Goal: Check status

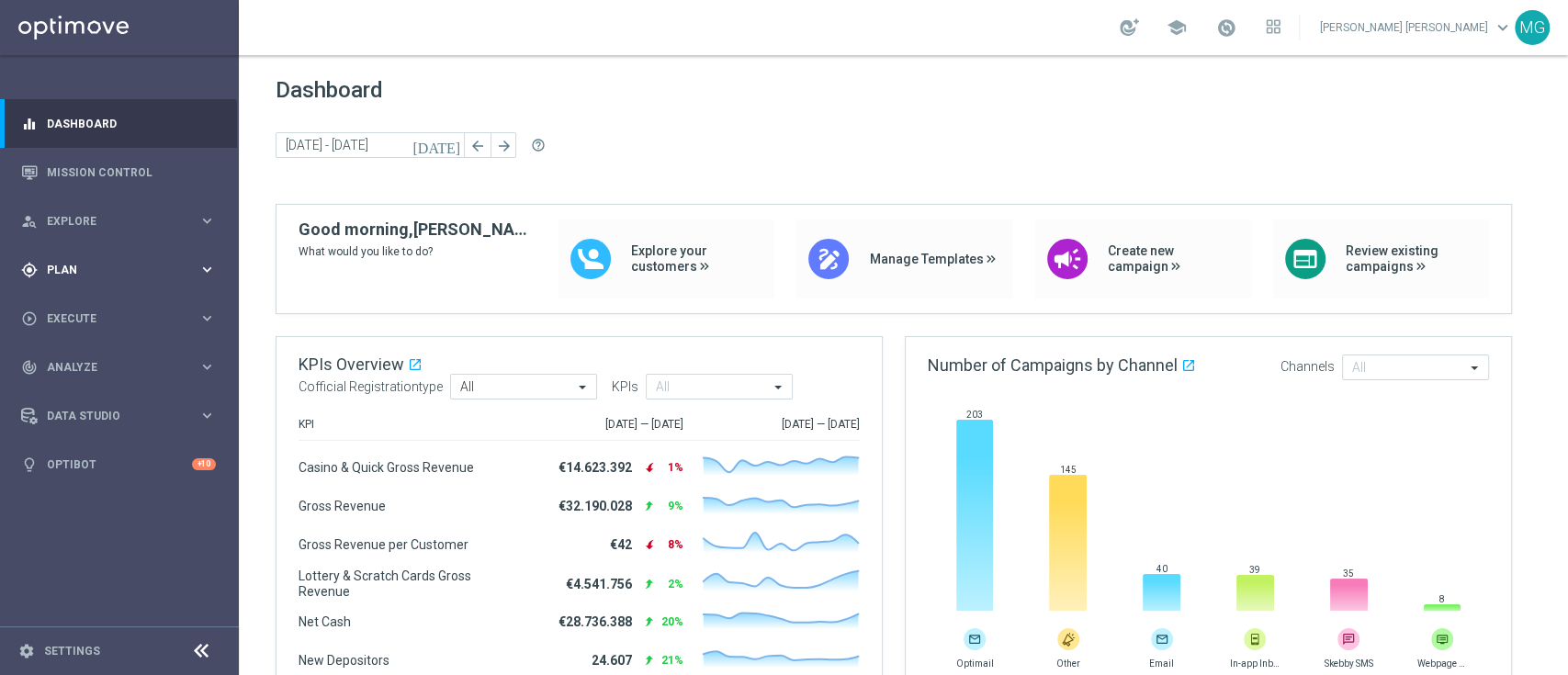
click at [81, 278] on div "gps_fixed Plan keyboard_arrow_right" at bounding box center [119, 270] width 237 height 49
click at [87, 359] on span "Templates" at bounding box center [114, 363] width 132 height 11
click at [779, 99] on span "Dashboard" at bounding box center [903, 91] width 1256 height 26
click at [784, 152] on div "[DATE] [DATE] - [DATE] arrow_back arrow_forward help_outline" at bounding box center [903, 147] width 1256 height 28
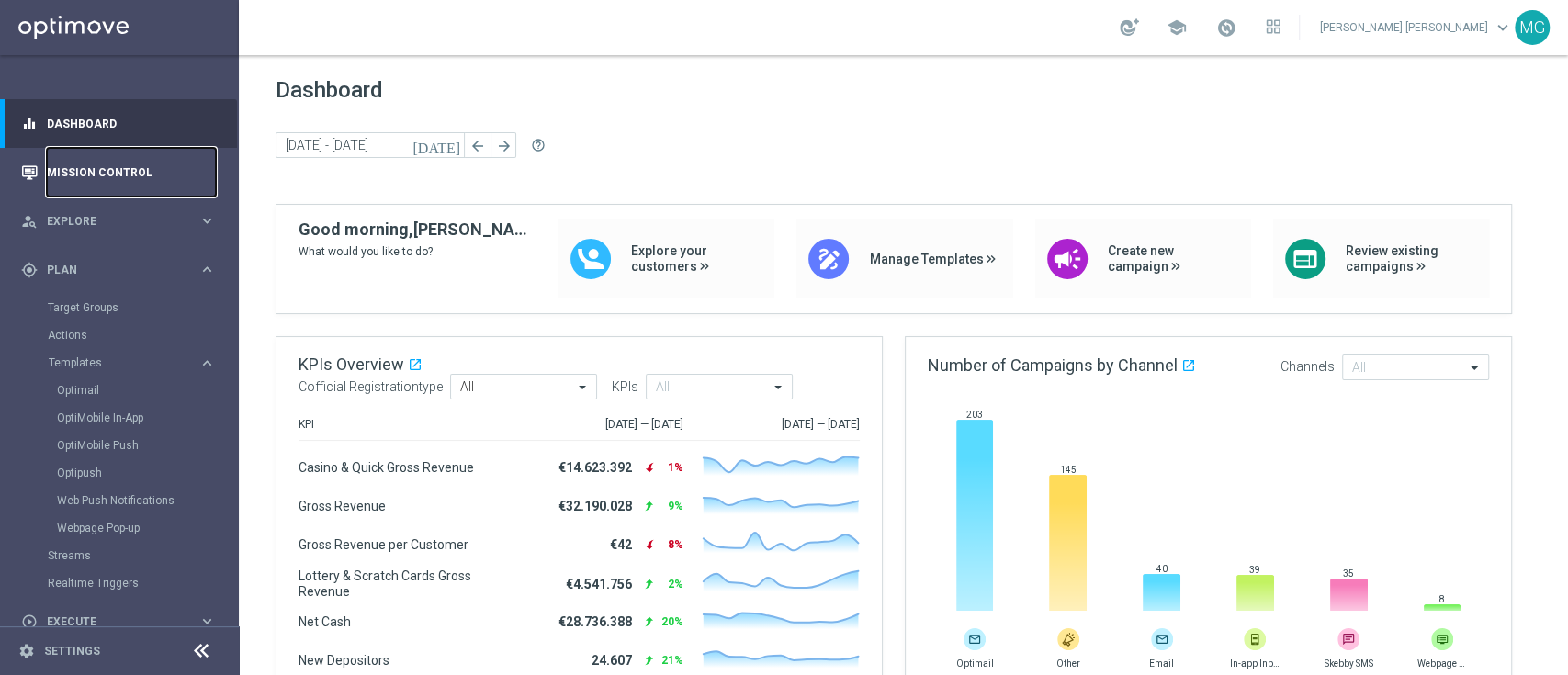
click at [114, 169] on link "Mission Control" at bounding box center [131, 172] width 169 height 49
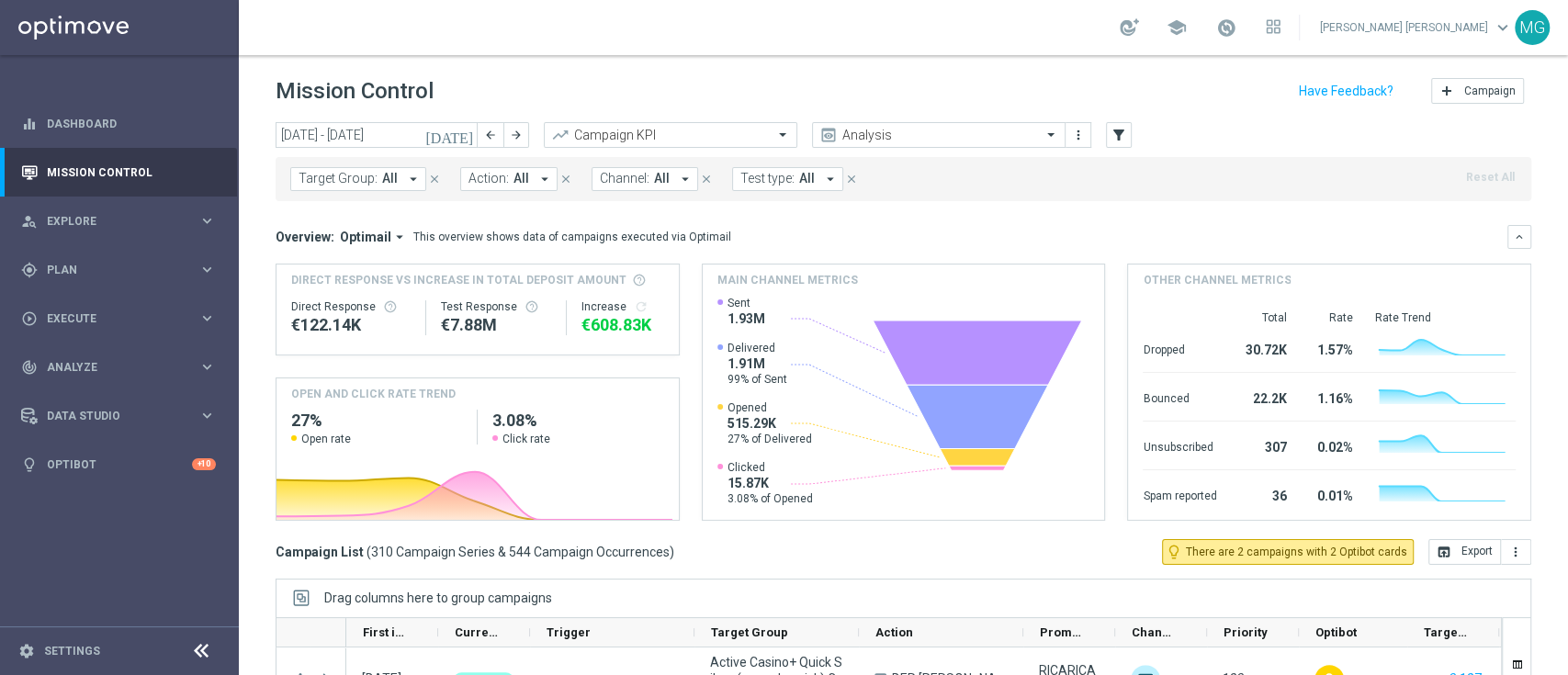
click at [375, 178] on button "Target Group: All arrow_drop_down" at bounding box center [358, 179] width 136 height 24
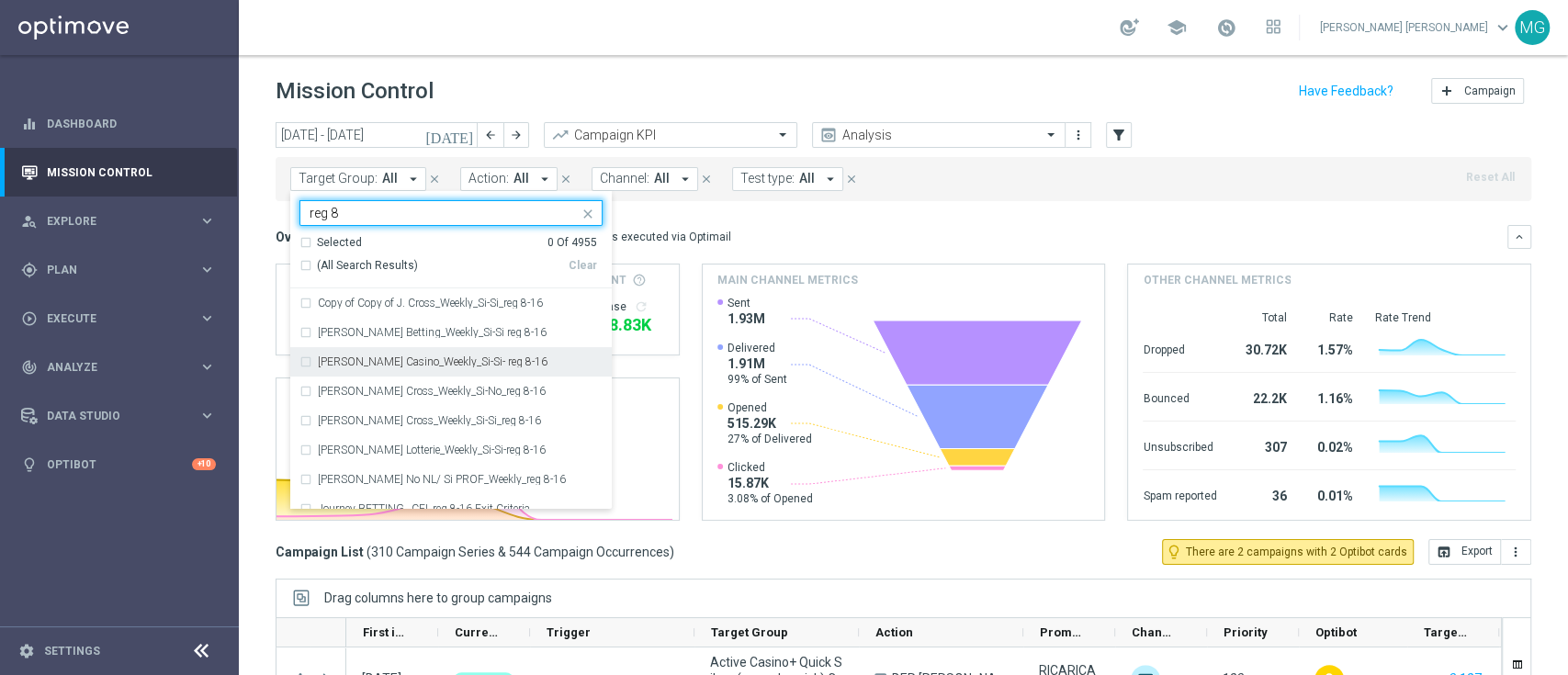
click at [302, 360] on div "[PERSON_NAME] Casino_Weekly_Si-Si- reg 8-16" at bounding box center [451, 361] width 303 height 29
type input "reg 8"
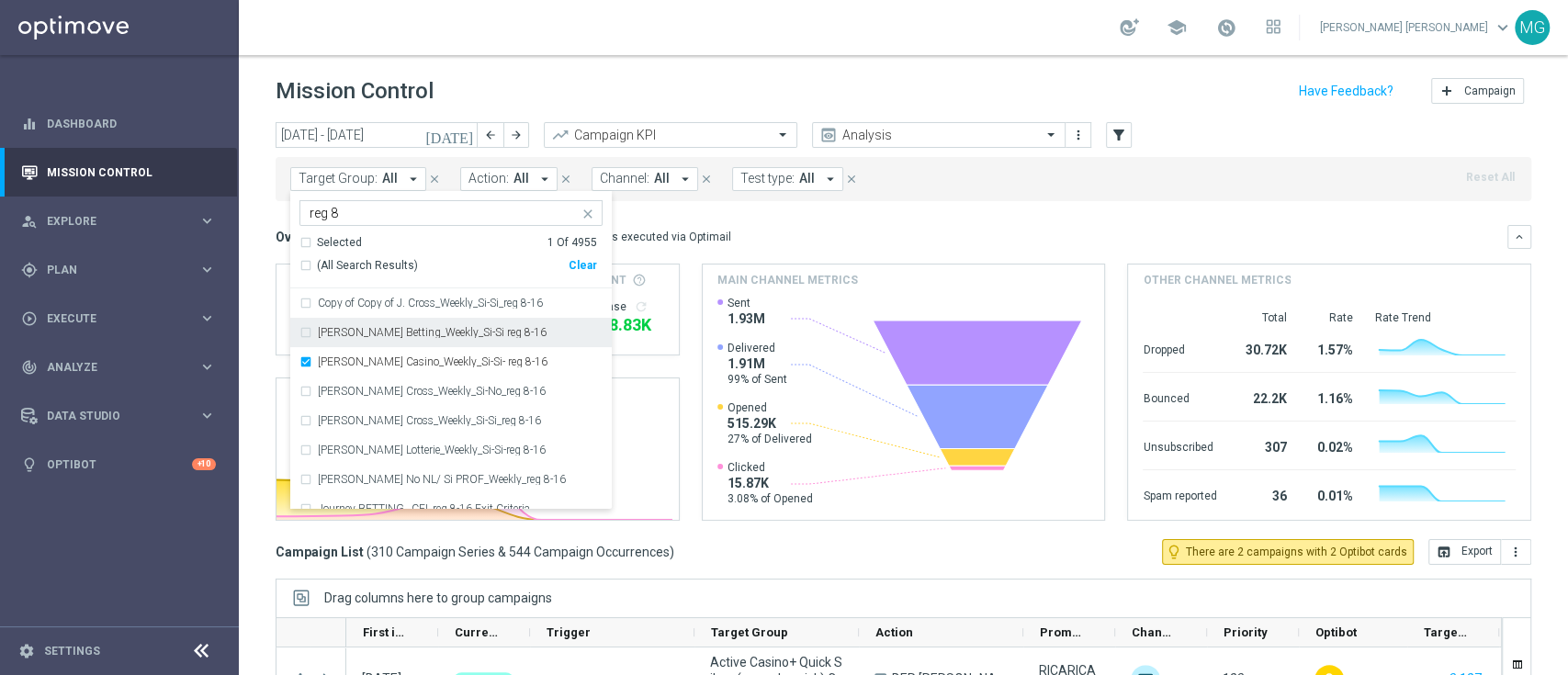
click at [875, 230] on div "Overview: Optimail arrow_drop_down This overview shows data of campaigns execut…" at bounding box center [891, 237] width 1232 height 17
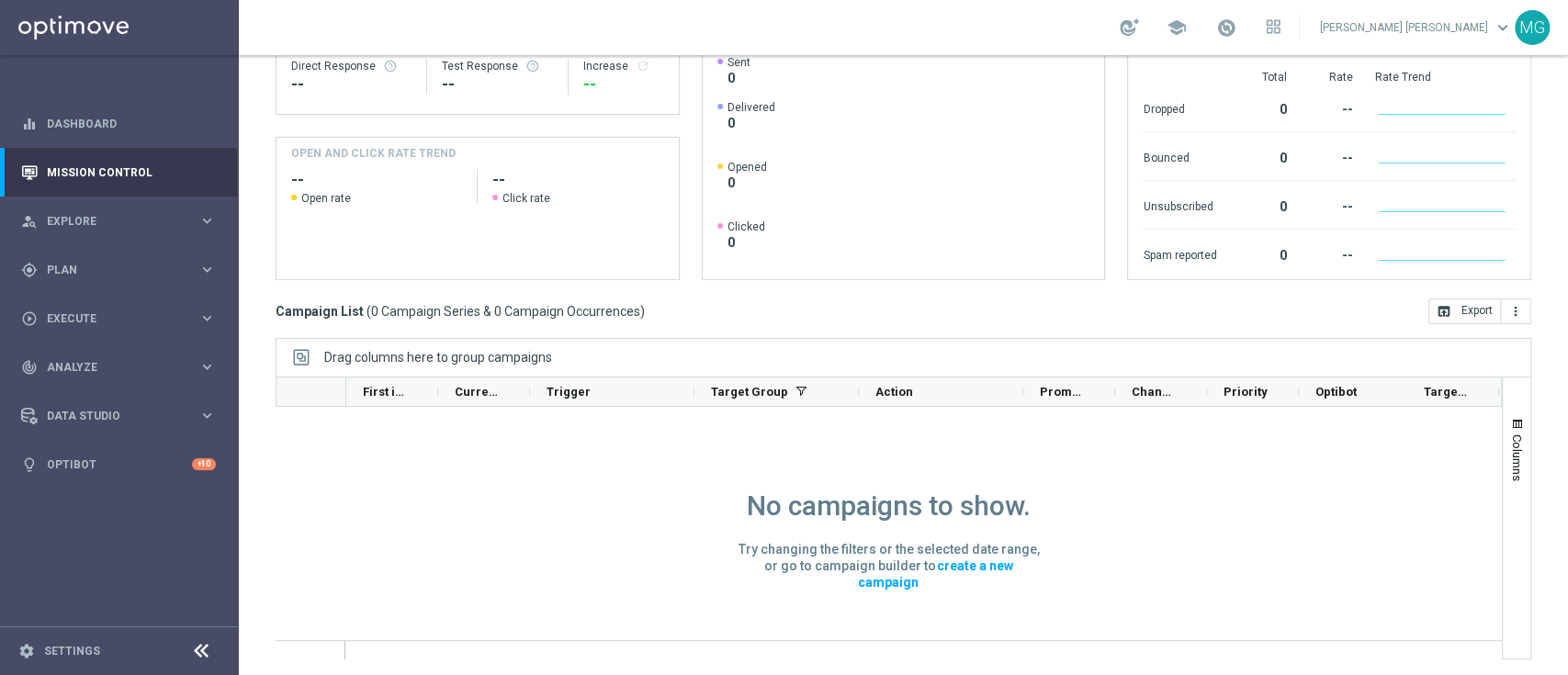
scroll to position [2, 0]
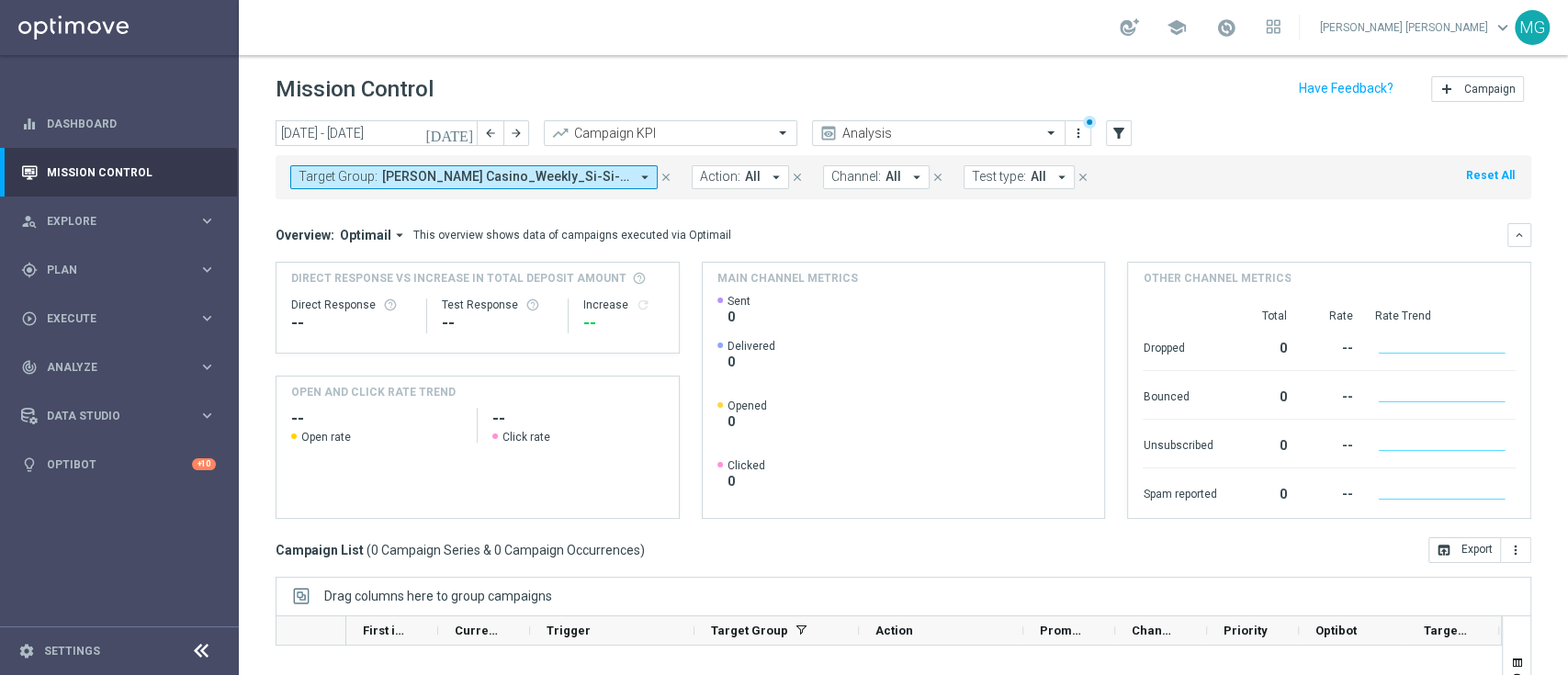
click at [459, 136] on icon "[DATE]" at bounding box center [450, 134] width 49 height 17
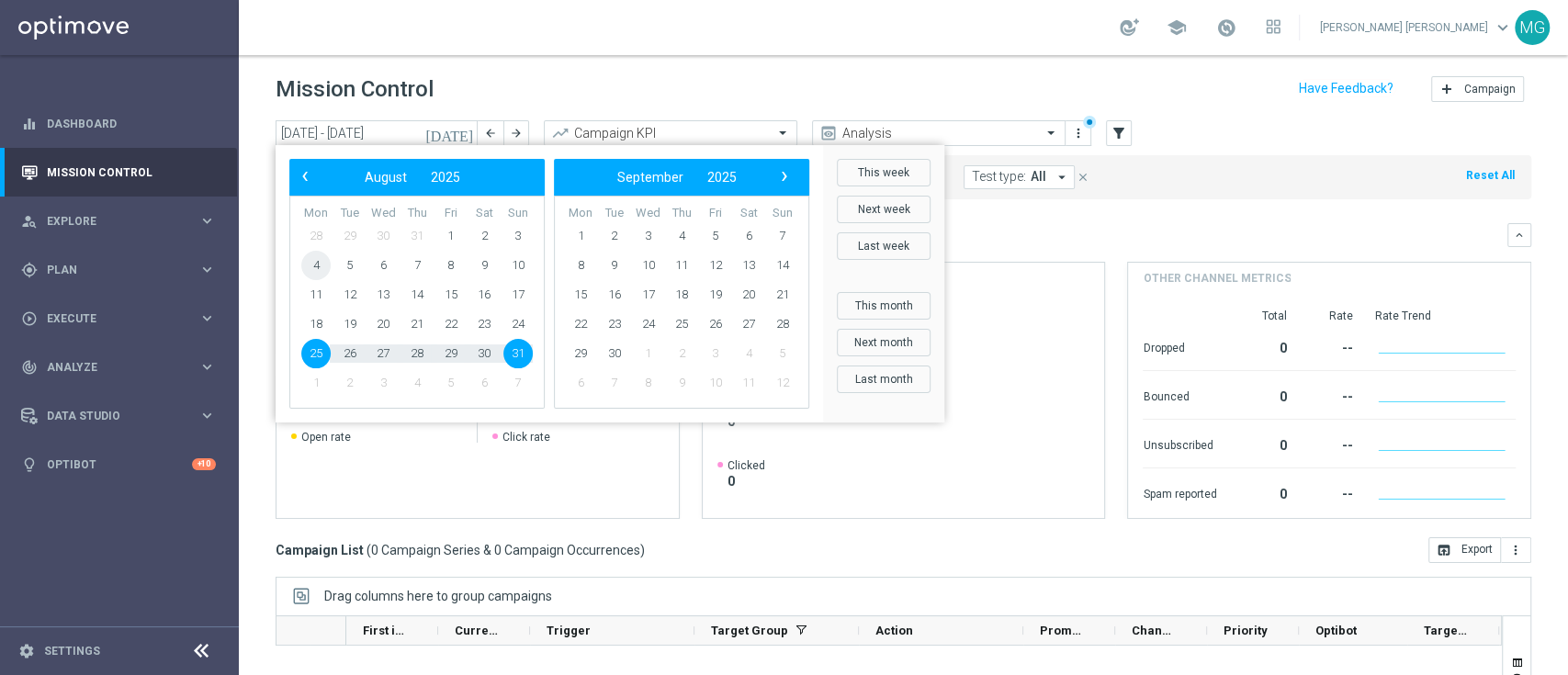
click at [323, 264] on span "4" at bounding box center [315, 265] width 29 height 29
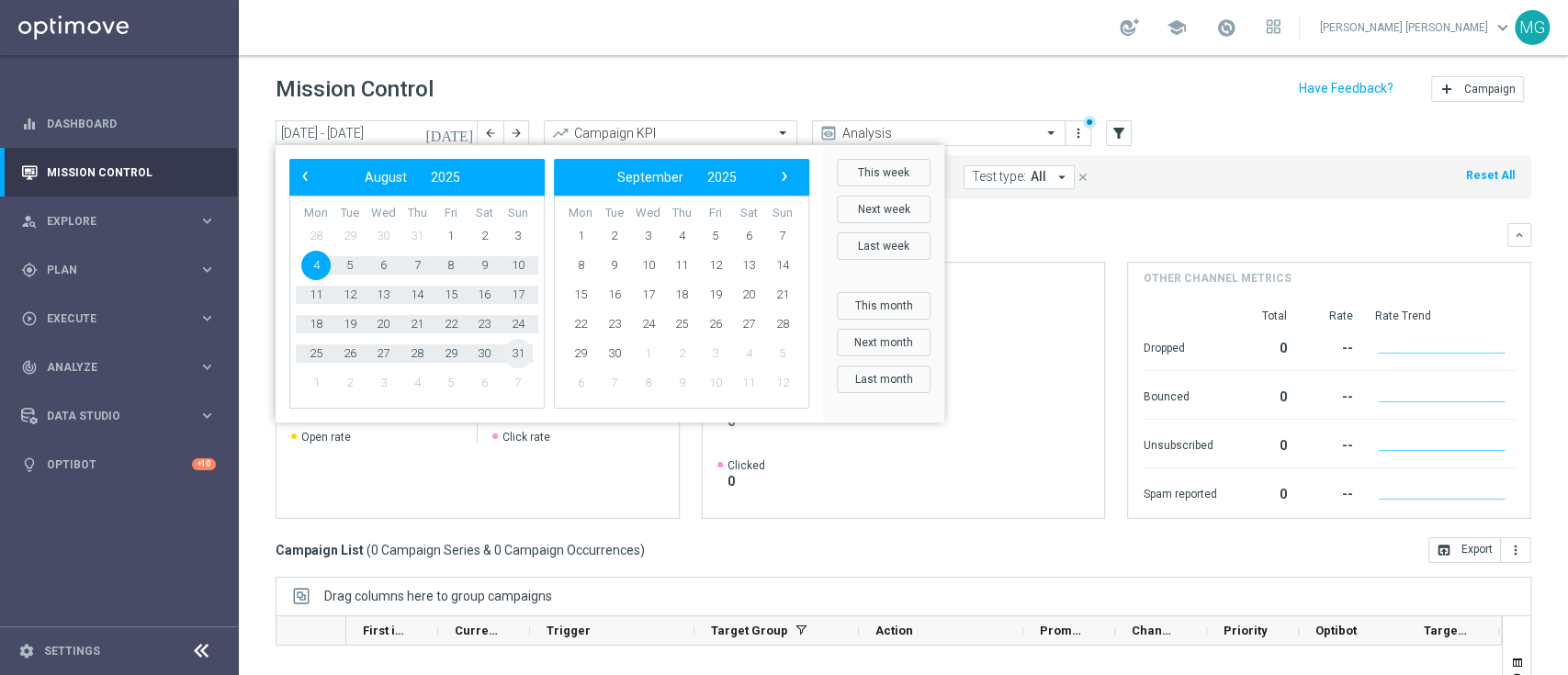
click at [521, 357] on span "31" at bounding box center [517, 353] width 29 height 29
type input "[DATE] - [DATE]"
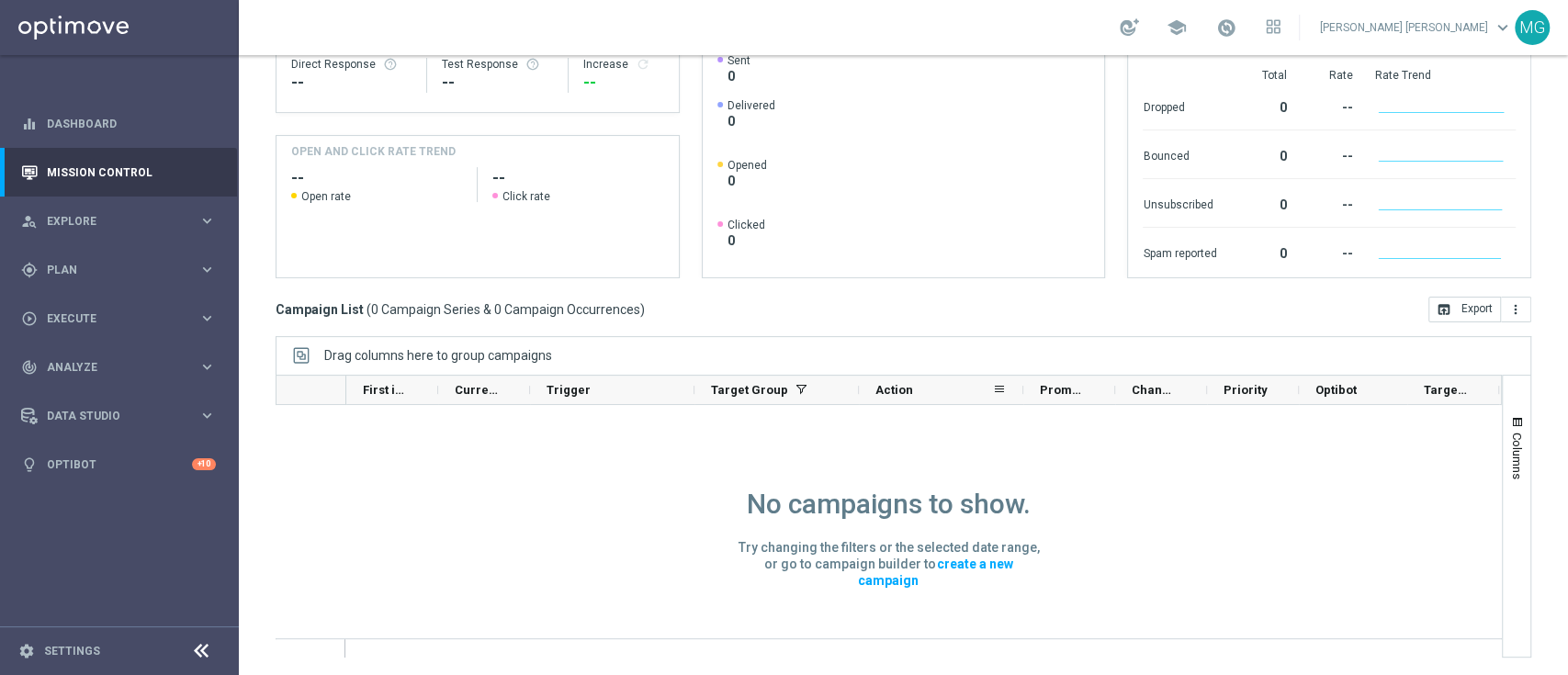
scroll to position [0, 0]
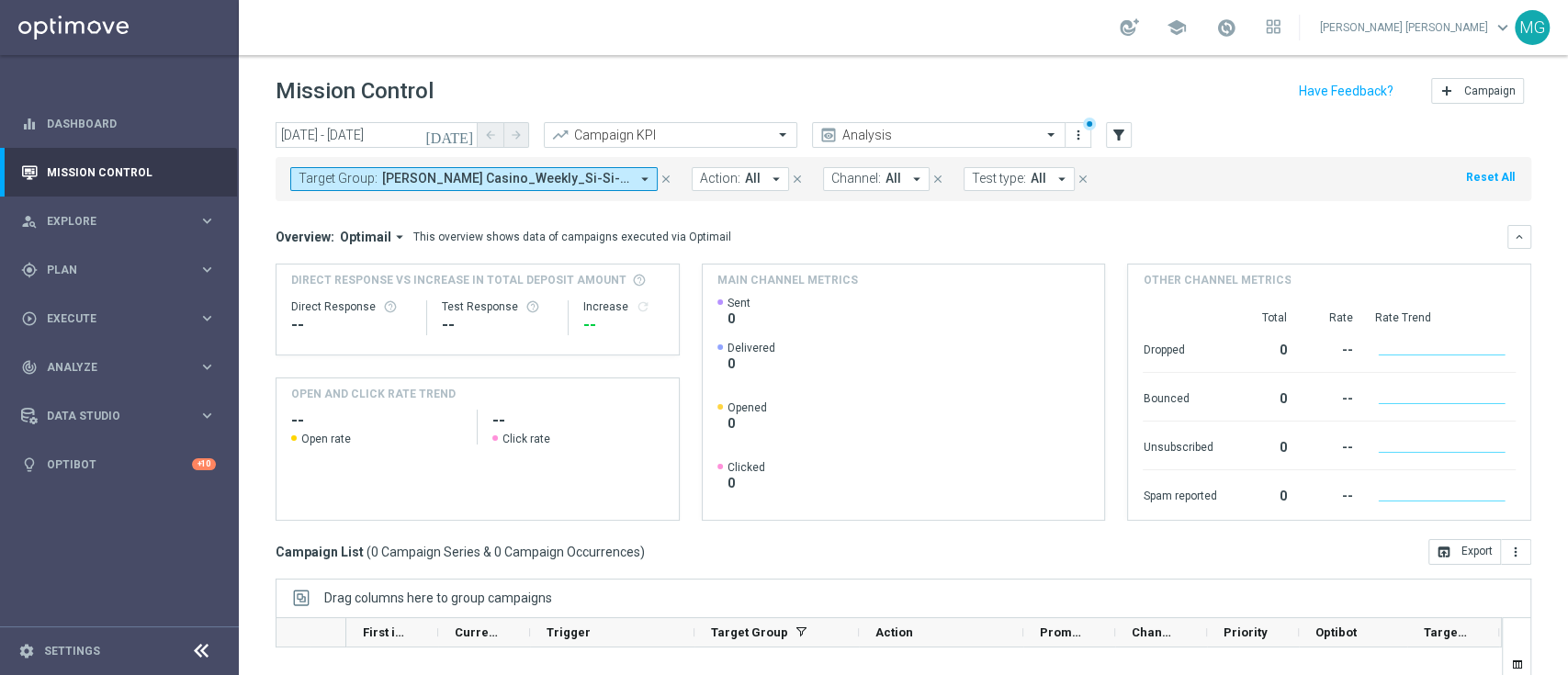
click at [637, 176] on icon "arrow_drop_down" at bounding box center [645, 179] width 17 height 17
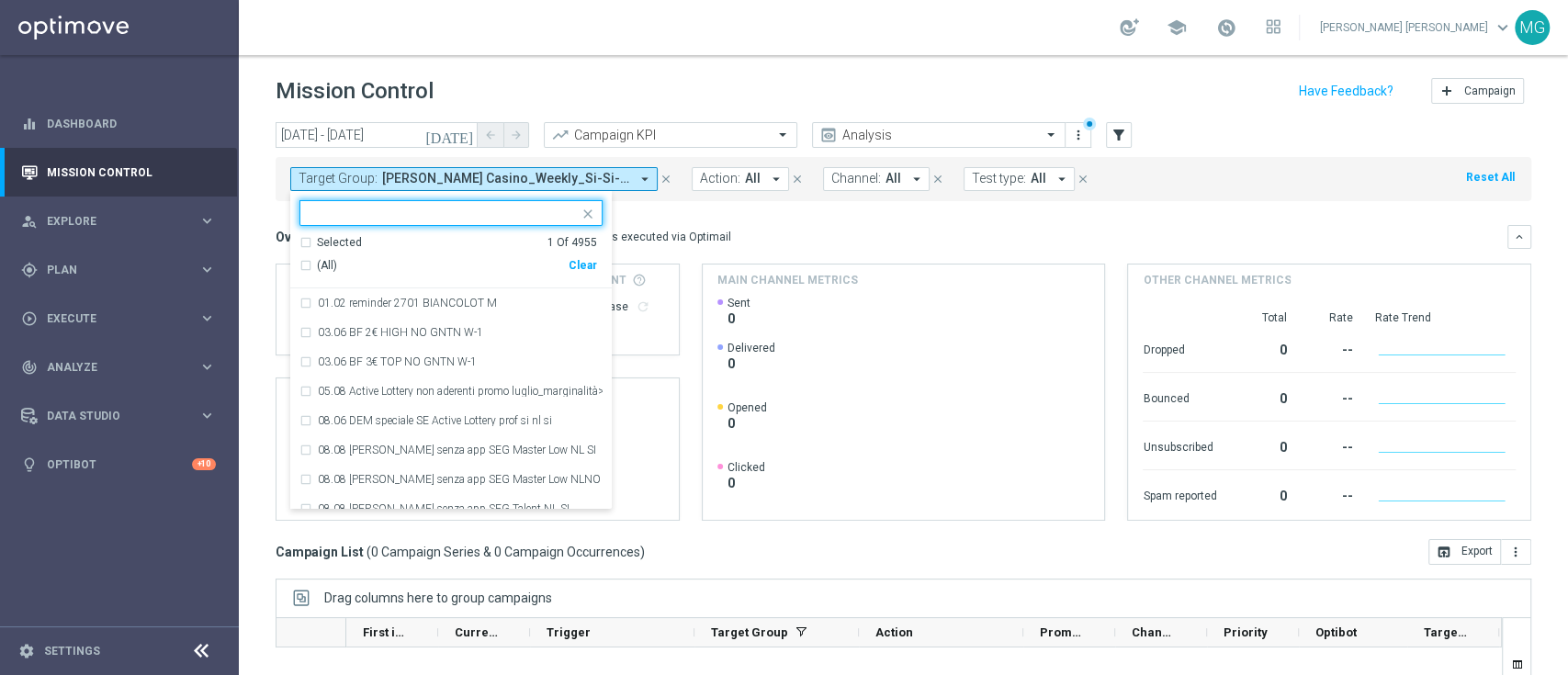
click at [0, 0] on div "Clear" at bounding box center [0, 0] width 0 height 0
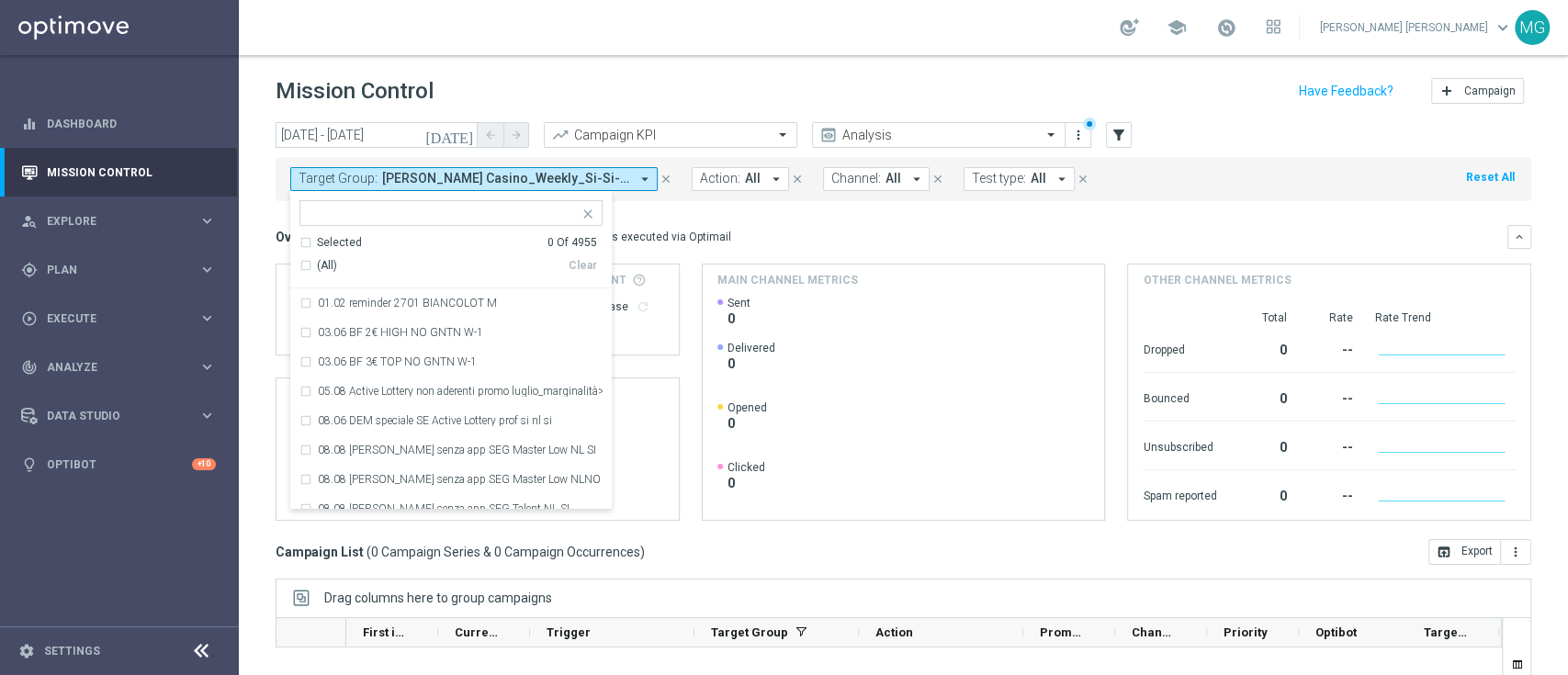
click at [435, 206] on input "text" at bounding box center [444, 213] width 269 height 16
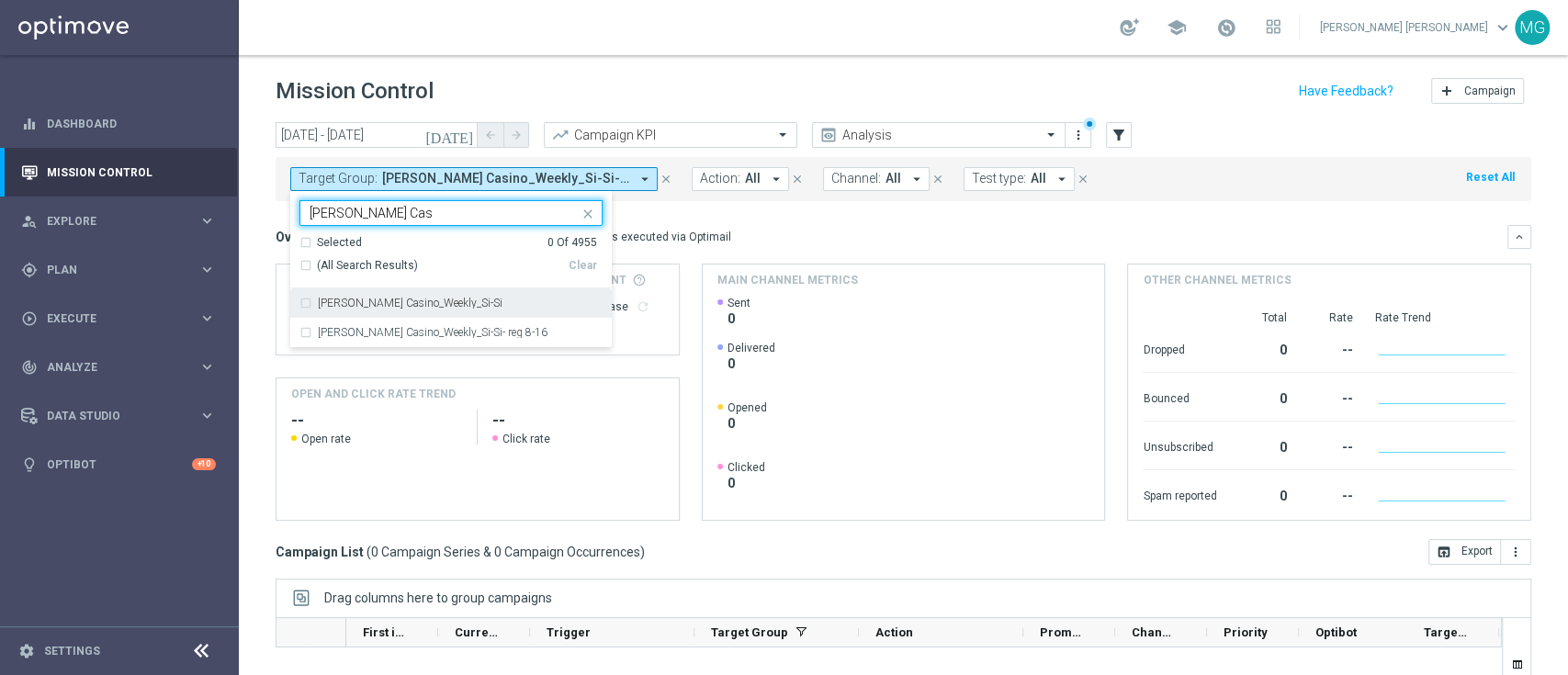
click at [419, 302] on label "[PERSON_NAME] Casino_Weekly_Si-Si" at bounding box center [411, 303] width 185 height 11
type input "[PERSON_NAME] Cas"
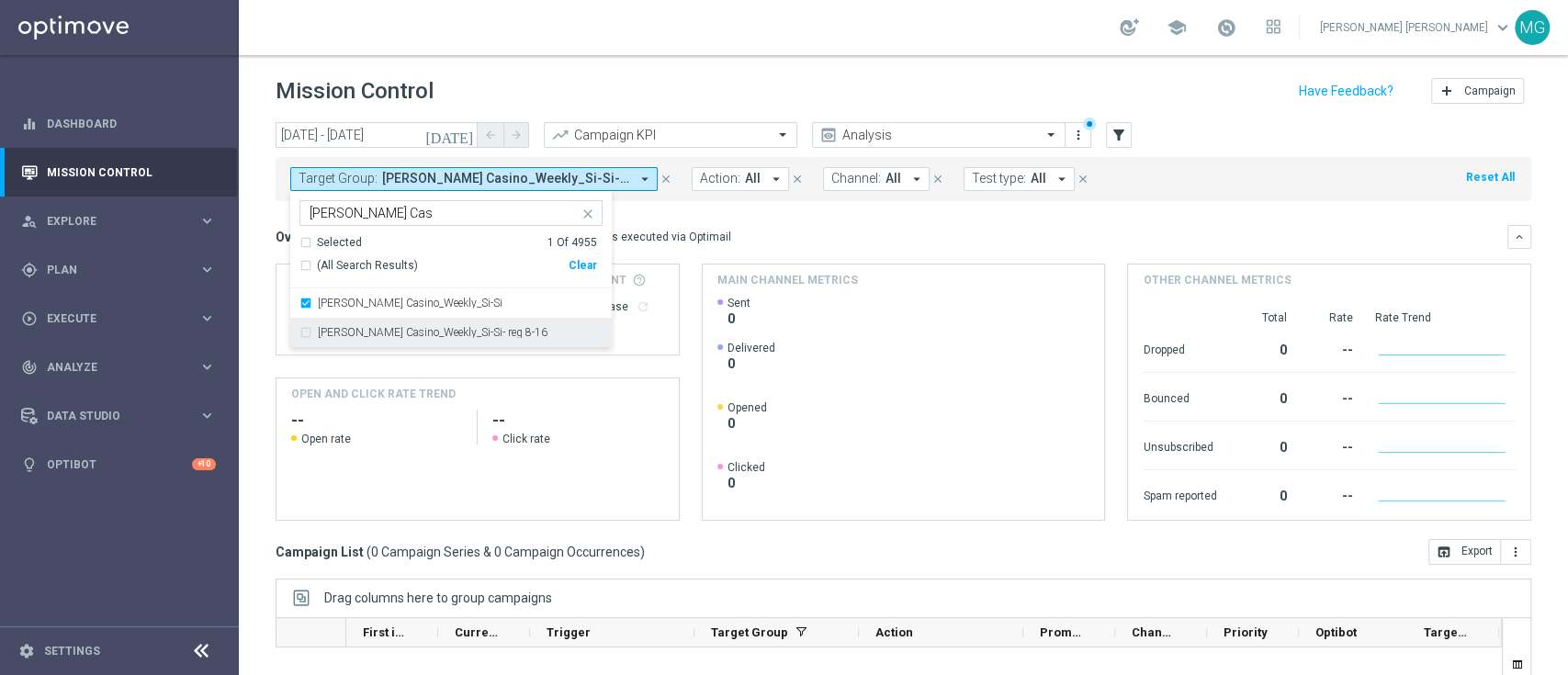
click at [426, 334] on label "[PERSON_NAME] Casino_Weekly_Si-Si- reg 8-16" at bounding box center [433, 332] width 230 height 11
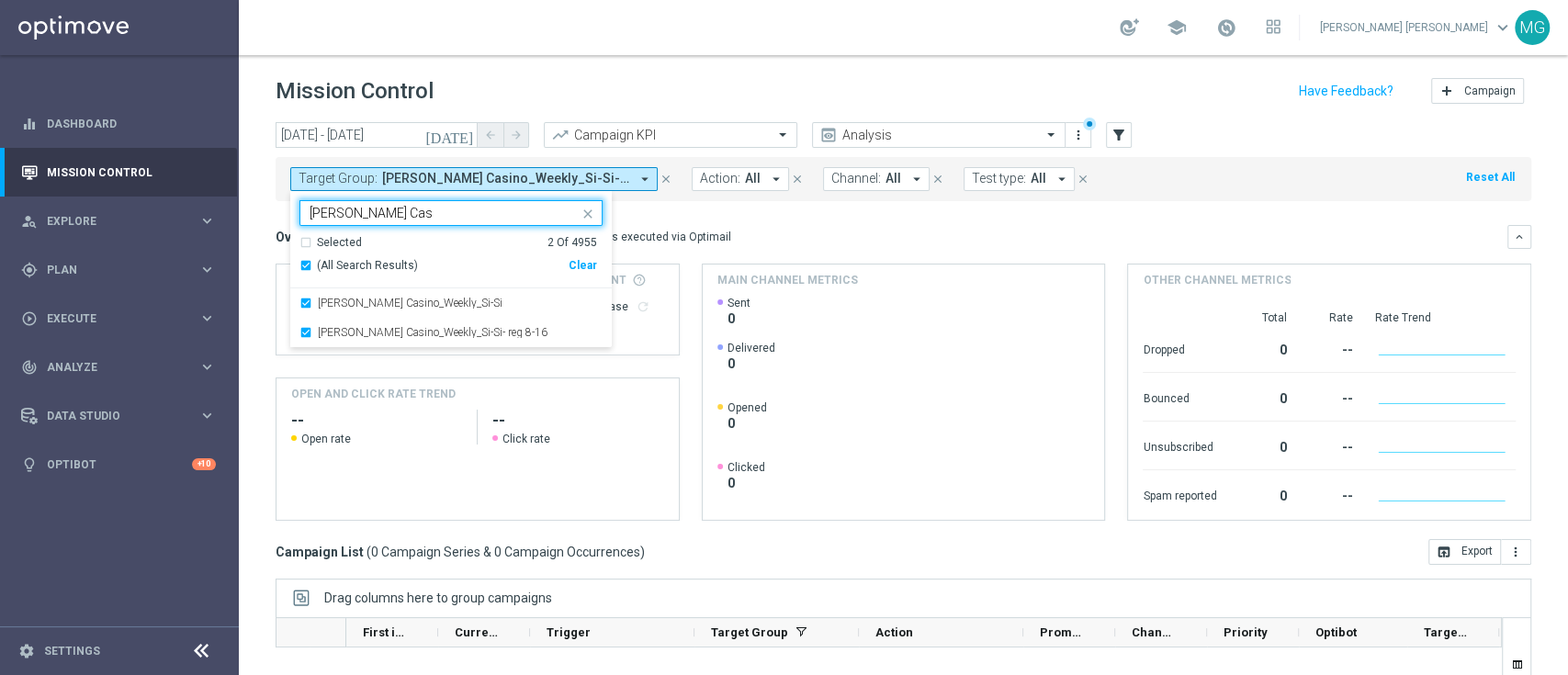
click at [362, 220] on input "[PERSON_NAME] Cas" at bounding box center [444, 213] width 269 height 16
drag, startPoint x: 360, startPoint y: 218, endPoint x: 288, endPoint y: 219, distance: 72.0
click at [287, 219] on div "[DATE] [DATE] - [DATE] arrow_back arrow_forward Campaign KPI trending_up Analys…" at bounding box center [903, 390] width 1329 height 537
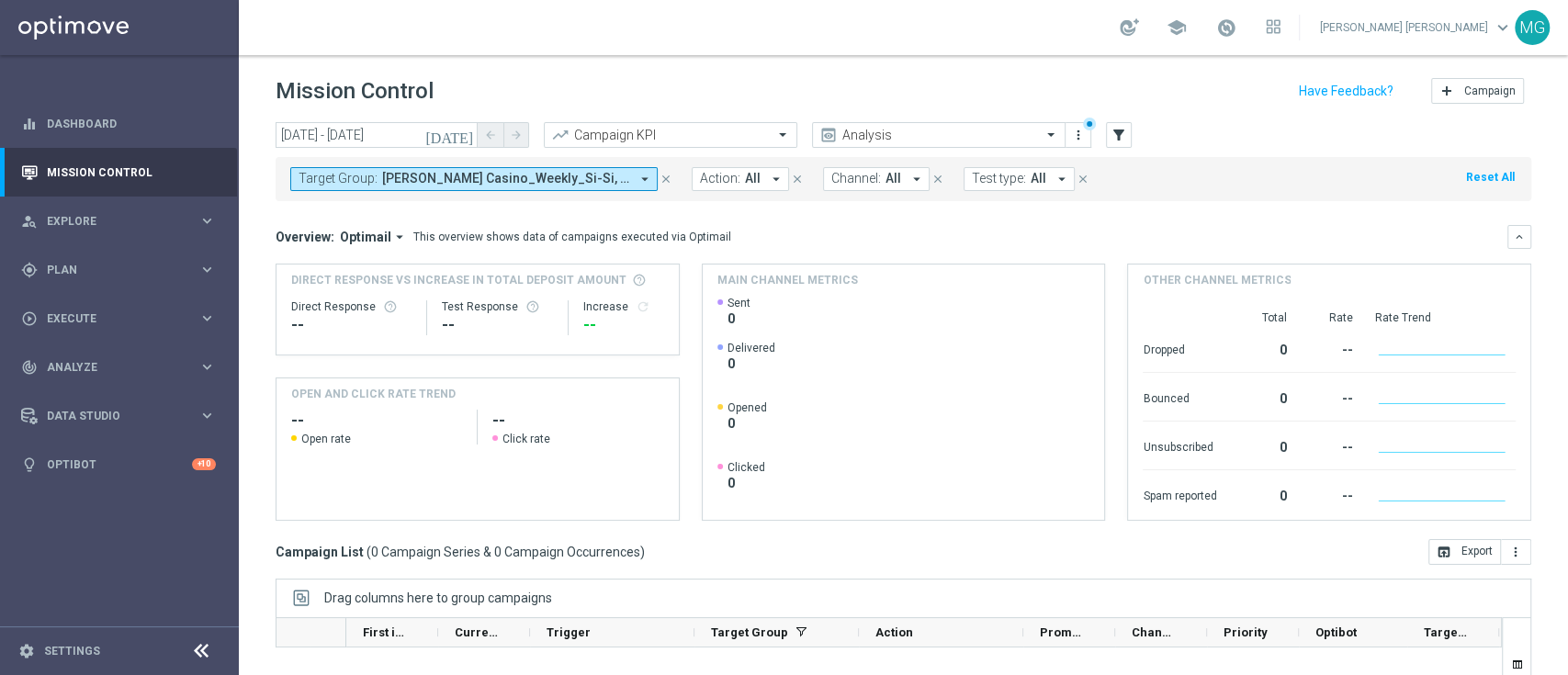
click at [581, 193] on div "Target Group: [PERSON_NAME] Casino_Weekly_Si-Si, J. Casino_Weekly_Si-Si- reg 8-…" at bounding box center [903, 178] width 1256 height 44
click at [585, 176] on span "[PERSON_NAME] Casino_Weekly_Si-Si, J. Casino_Weekly_Si-Si- reg 8-16" at bounding box center [505, 178] width 247 height 16
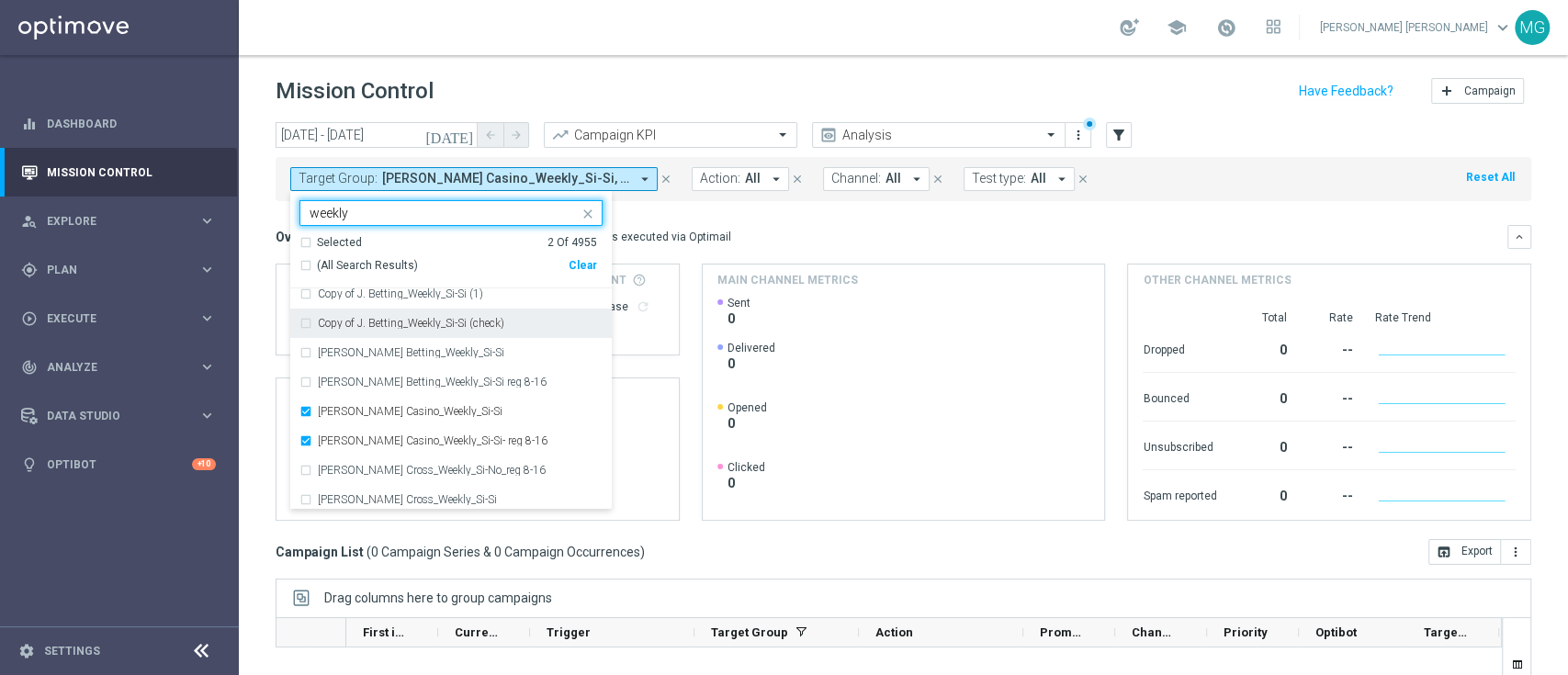
scroll to position [41, 0]
type input "weekly"
click at [810, 232] on div "Overview: Optimail arrow_drop_down This overview shows data of campaigns execut…" at bounding box center [891, 237] width 1232 height 17
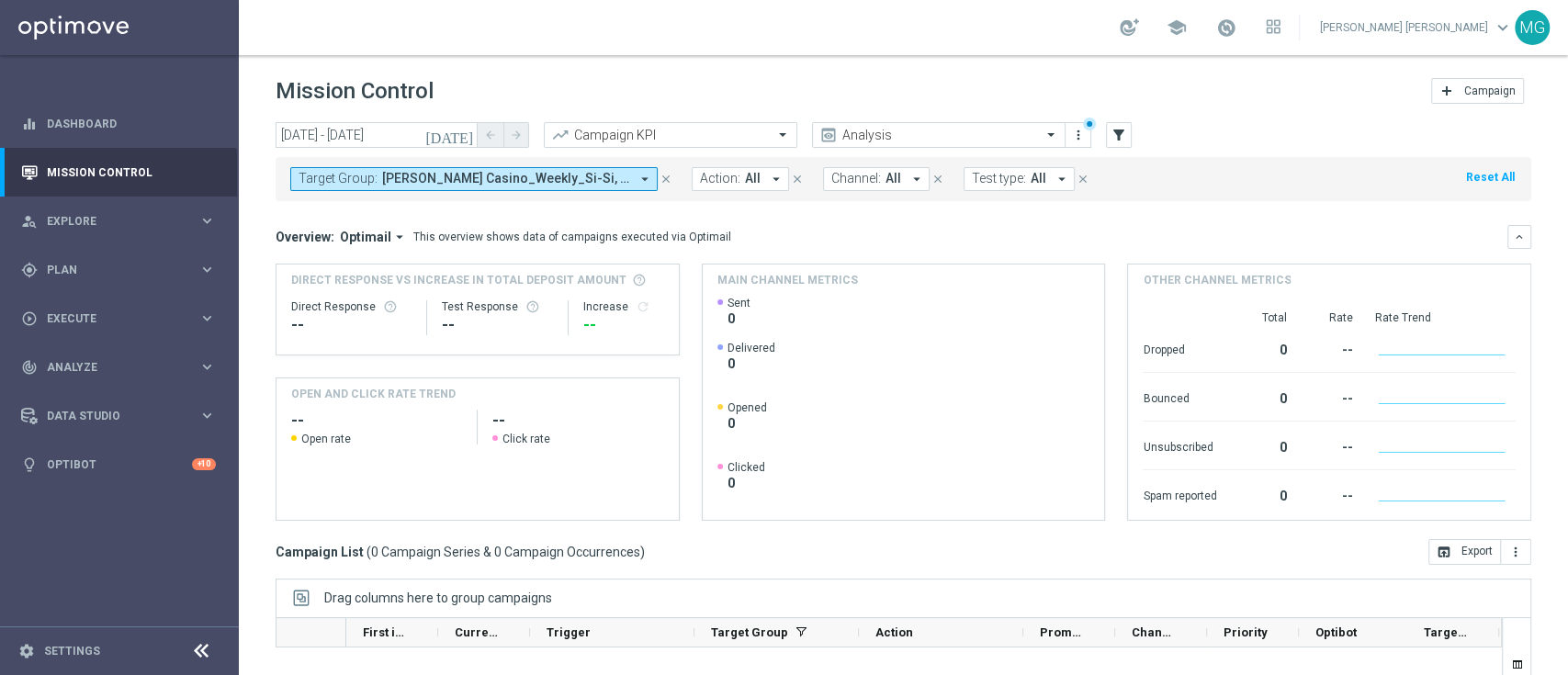
scroll to position [2, 0]
click at [1127, 136] on button "filter_alt" at bounding box center [1119, 134] width 26 height 26
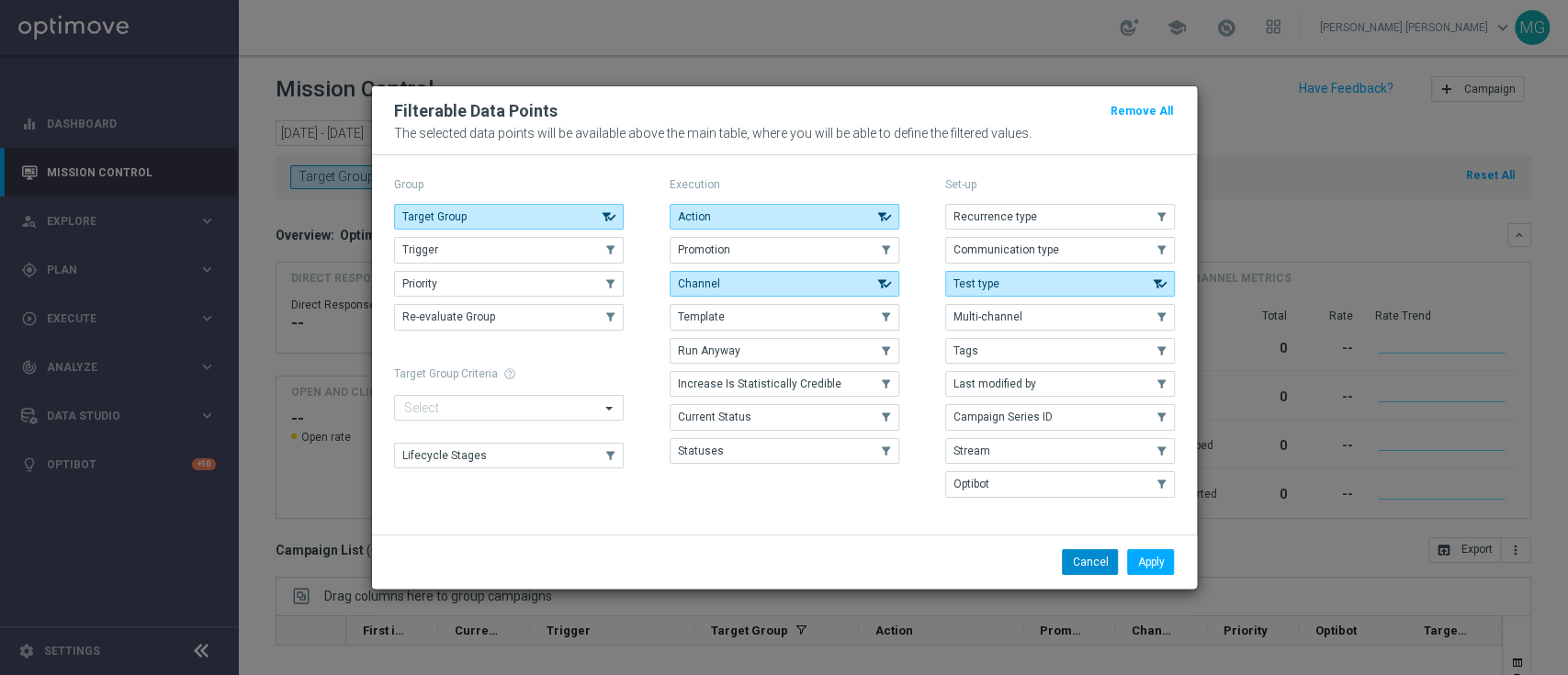
click at [1099, 569] on button "Cancel" at bounding box center [1090, 563] width 56 height 26
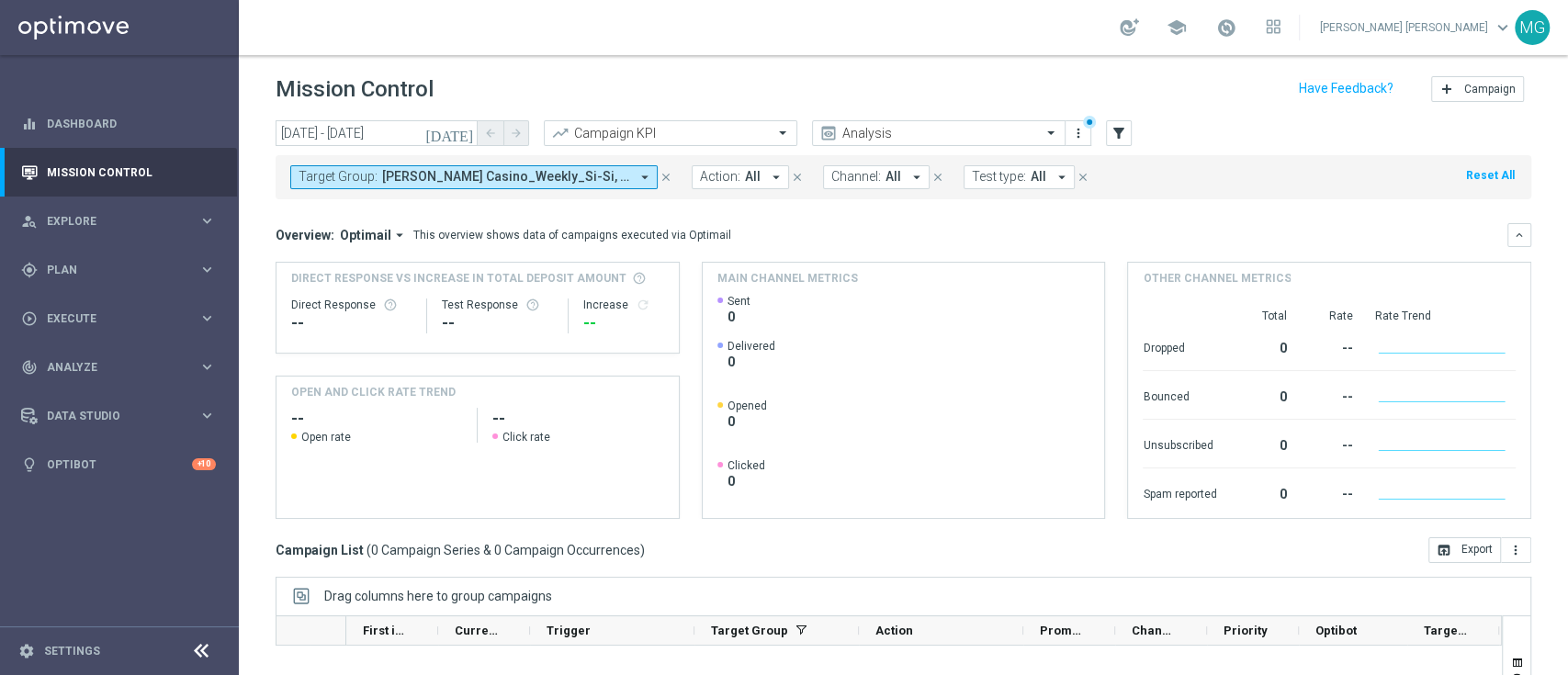
click at [669, 175] on icon "close" at bounding box center [666, 177] width 13 height 13
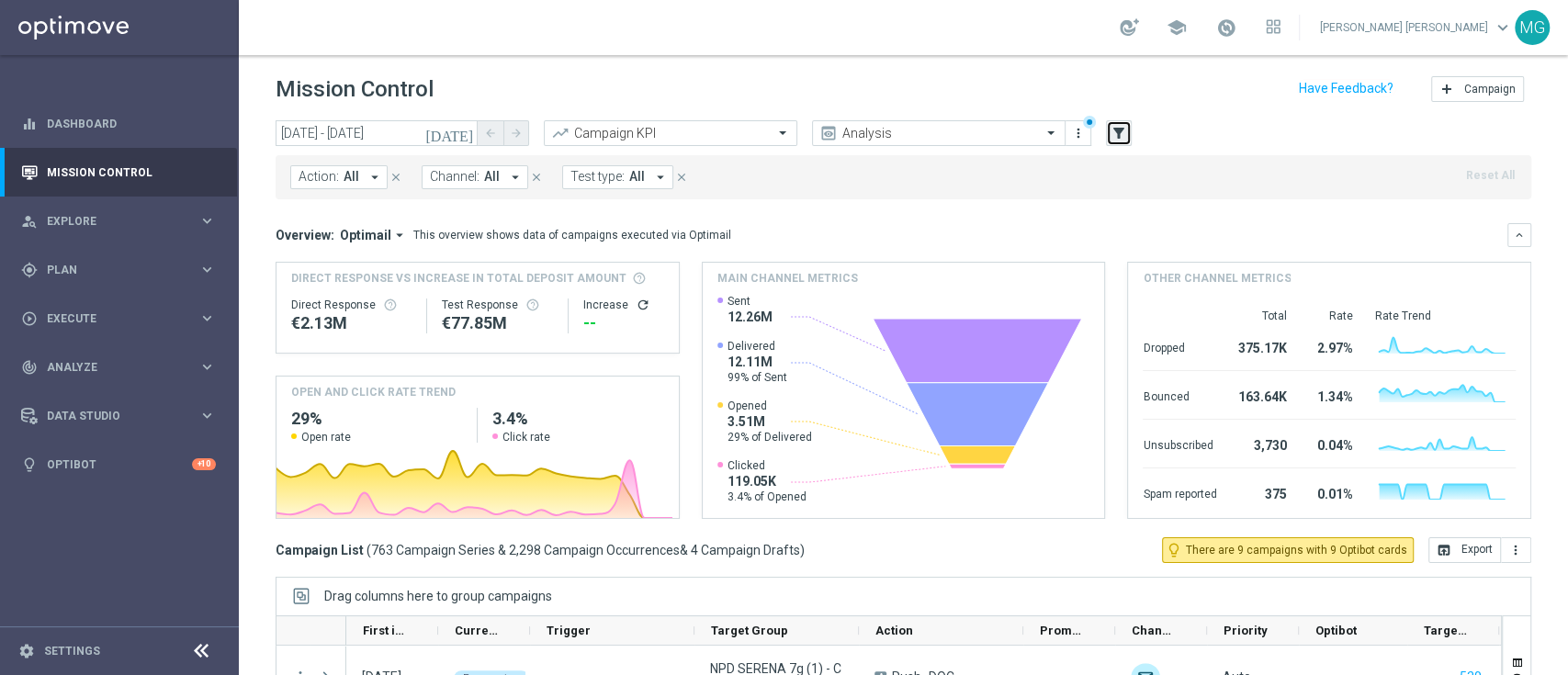
click at [1121, 126] on icon "filter_alt" at bounding box center [1119, 134] width 17 height 17
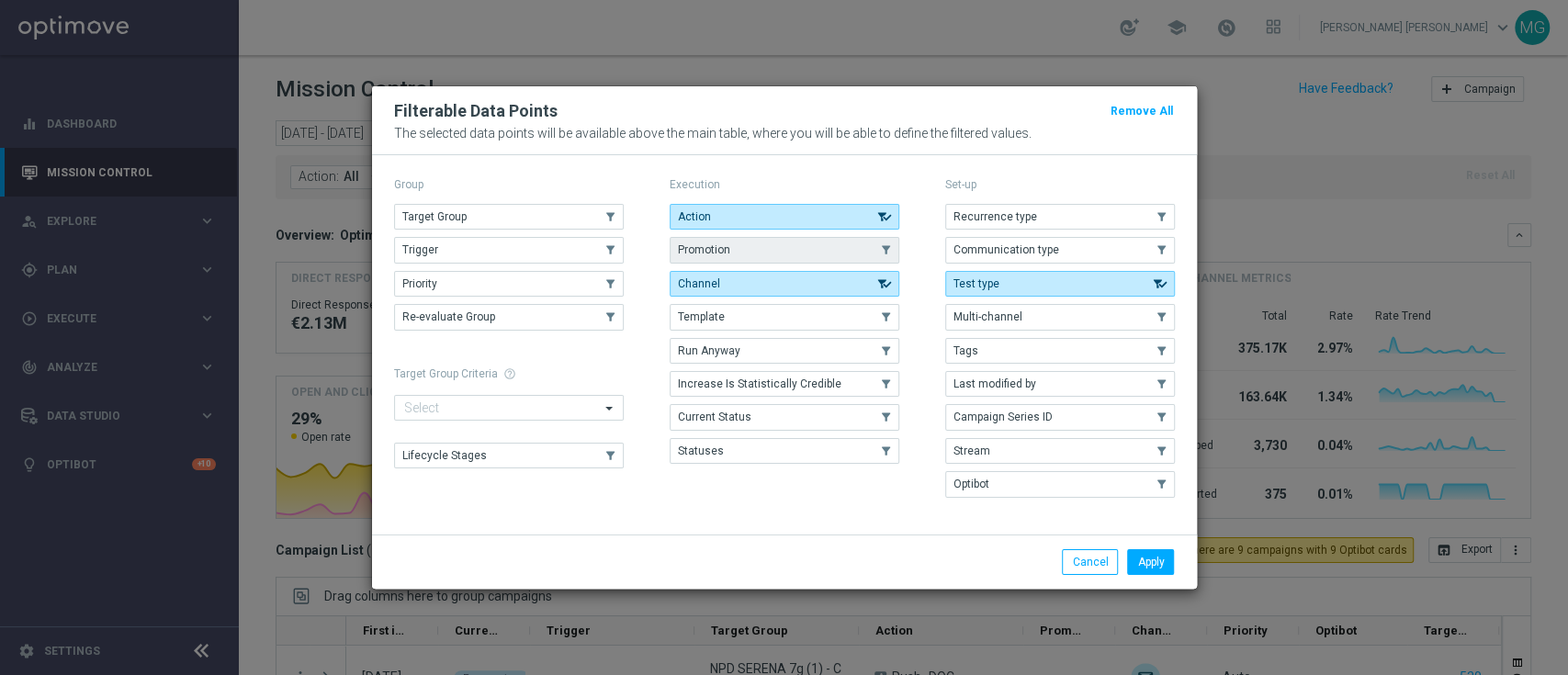
click at [831, 249] on button "Promotion" at bounding box center [785, 250] width 230 height 26
click at [1147, 557] on button "Apply" at bounding box center [1151, 563] width 47 height 26
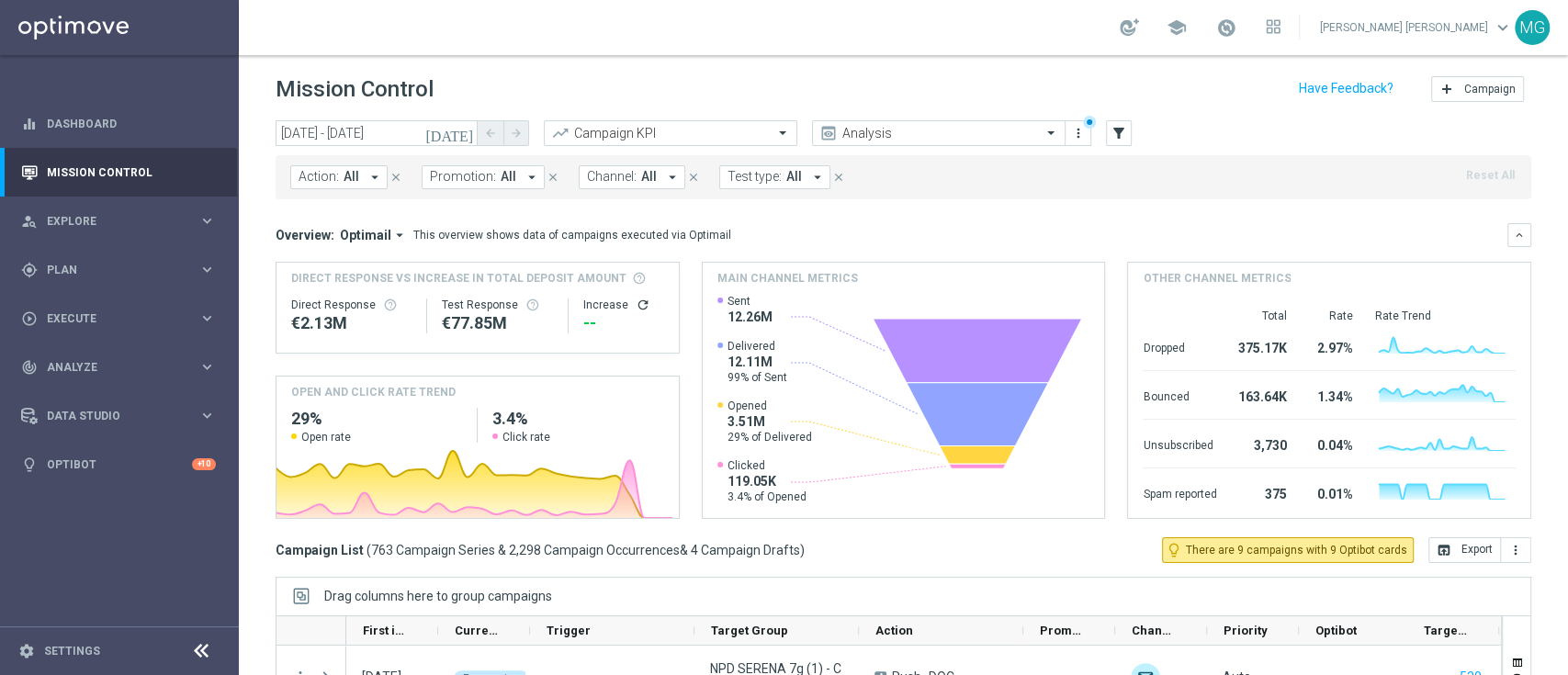
click at [455, 175] on span "Promotion:" at bounding box center [463, 176] width 66 height 16
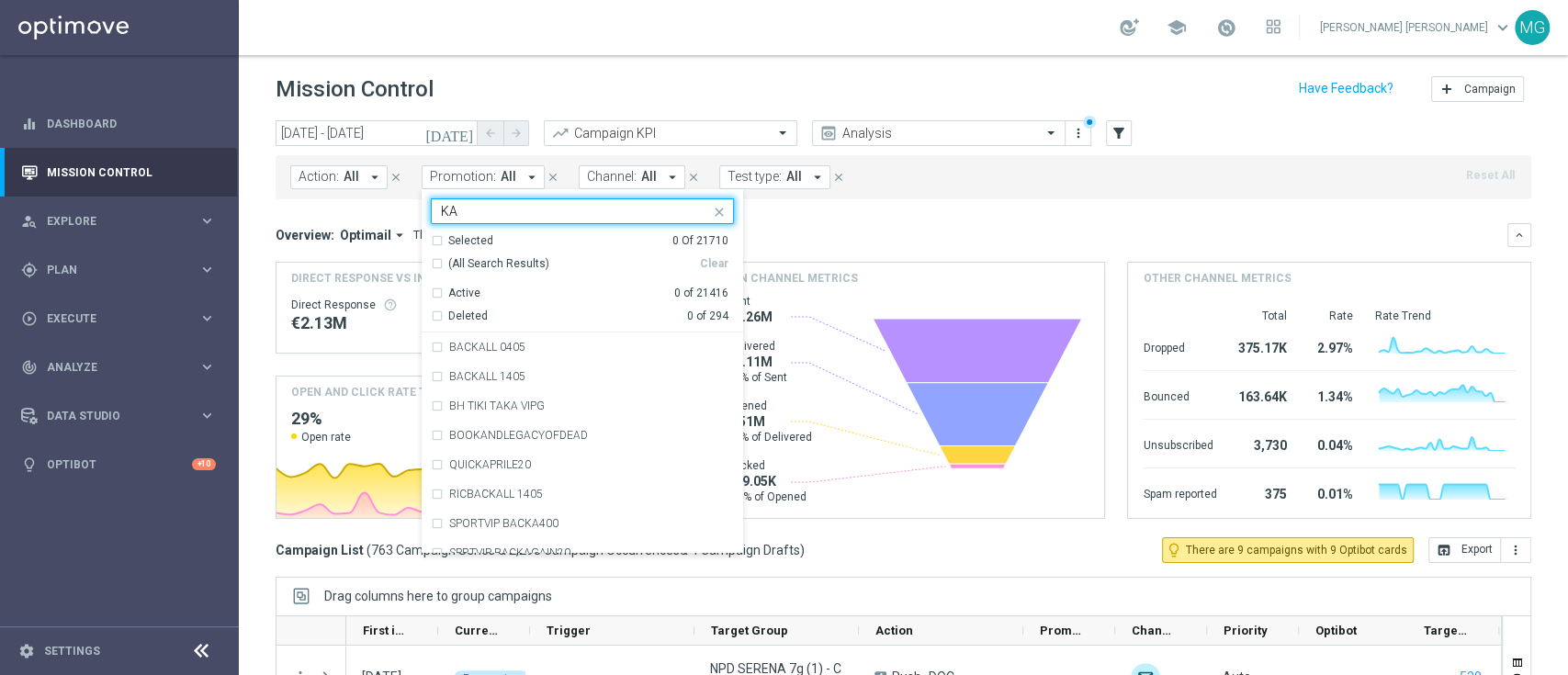
type input "K"
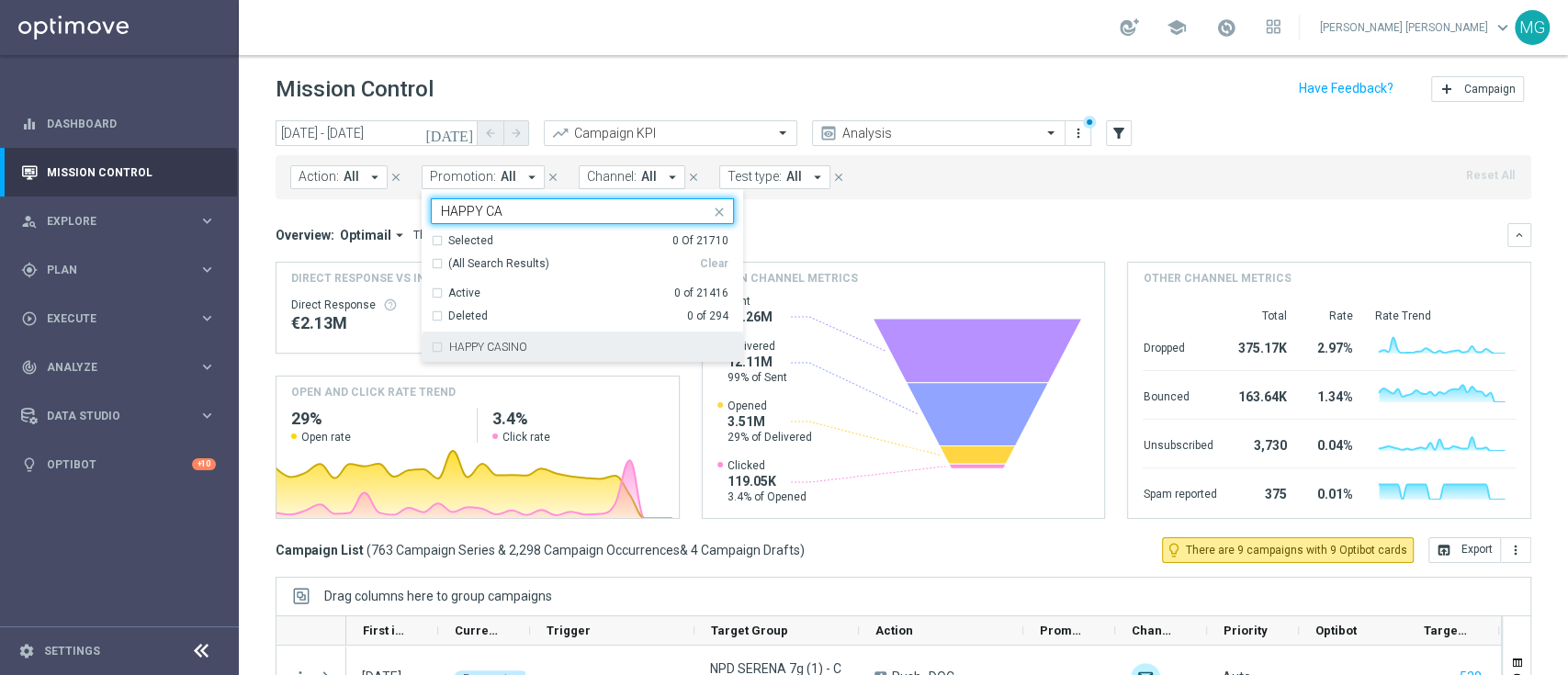
click at [497, 337] on div "HAPPY CASINO" at bounding box center [582, 346] width 303 height 29
type input "HAPPY CA"
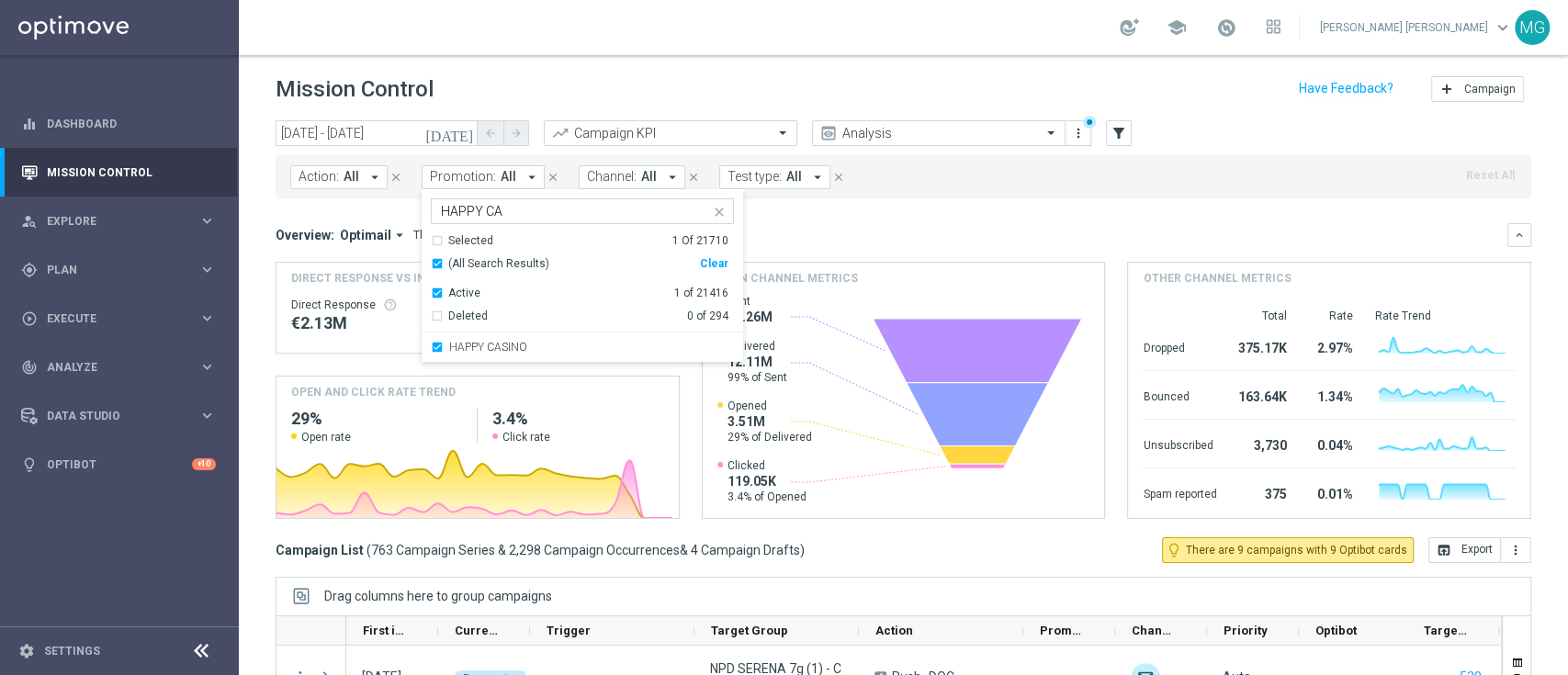
click at [840, 211] on mini-dashboard "Overview: Optimail arrow_drop_down This overview shows data of campaigns execut…" at bounding box center [903, 369] width 1256 height 338
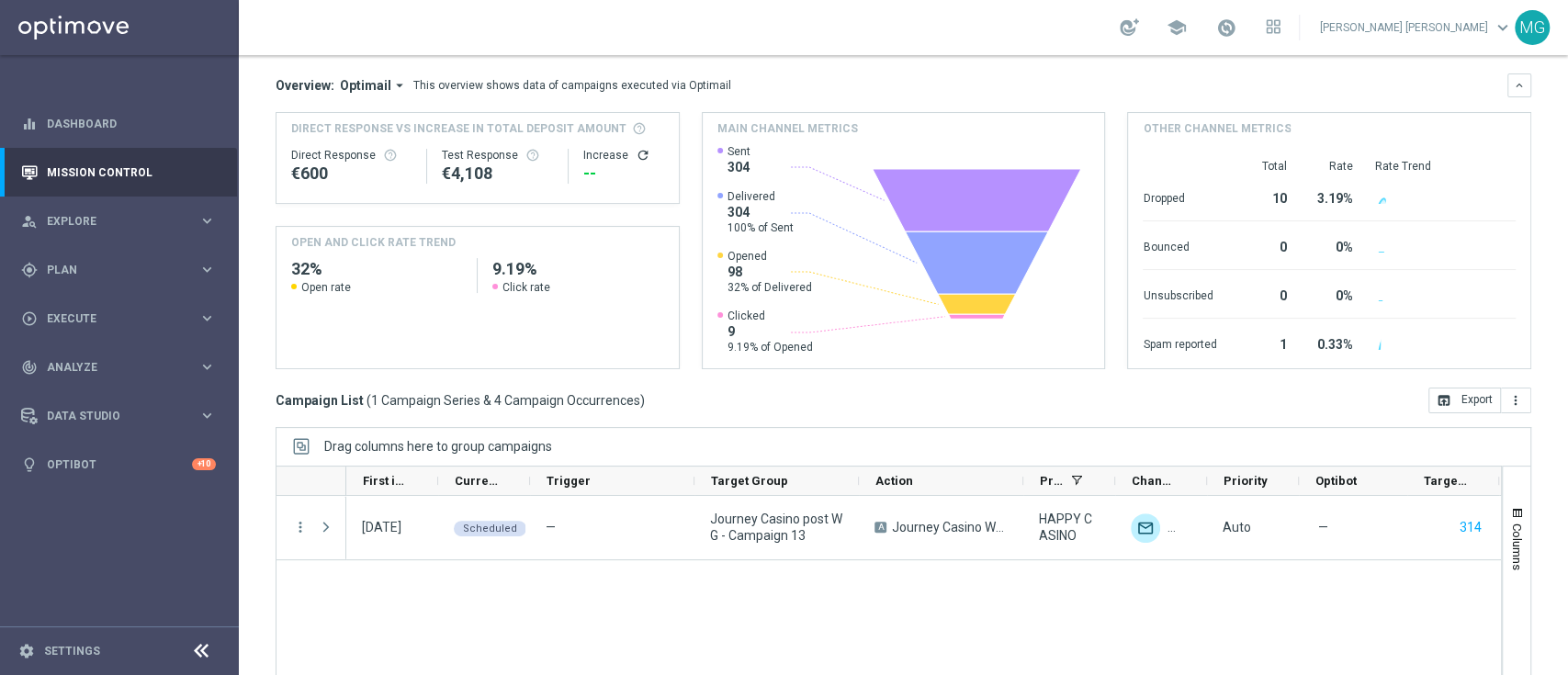
scroll to position [153, 0]
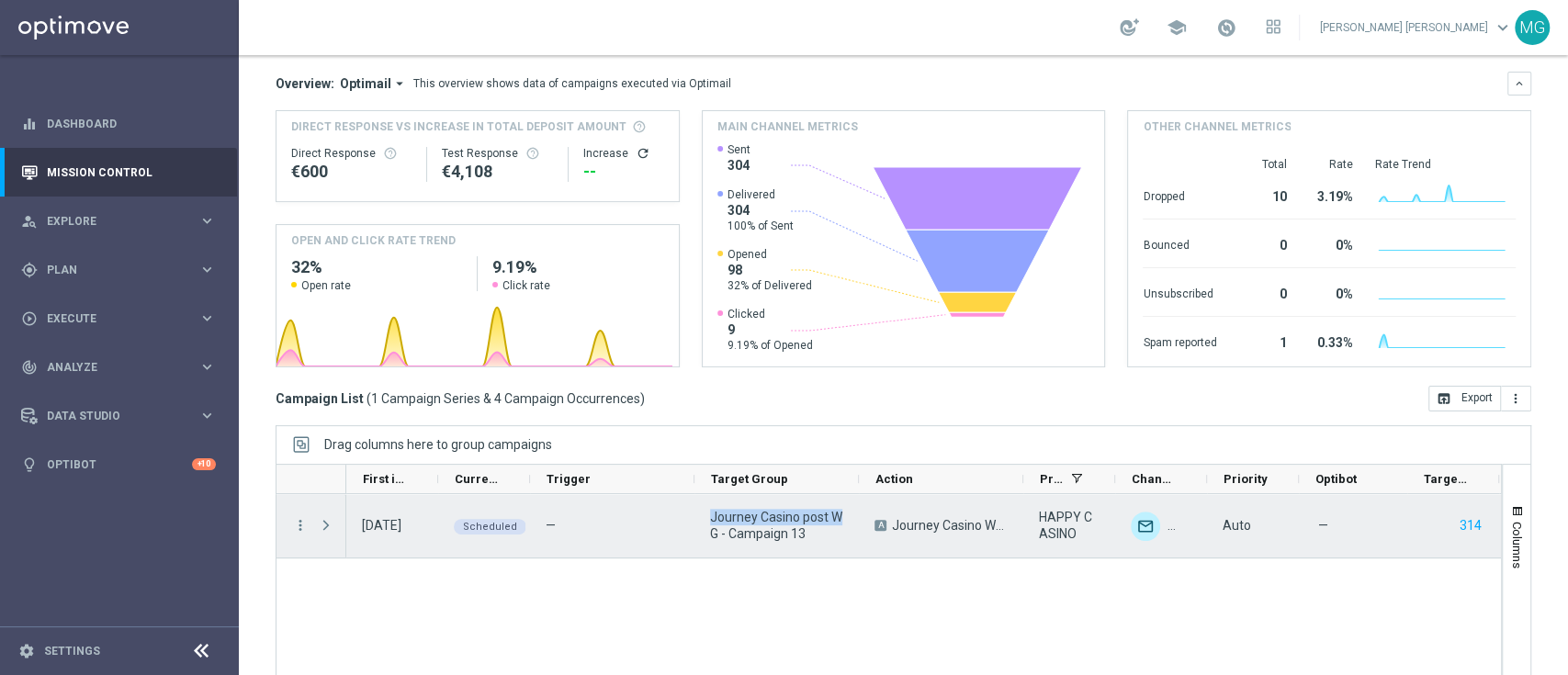
drag, startPoint x: 708, startPoint y: 522, endPoint x: 844, endPoint y: 525, distance: 136.0
click at [844, 525] on div "Journey Casino post WG - Campaign 13" at bounding box center [777, 527] width 164 height 63
click at [323, 531] on span at bounding box center [327, 526] width 17 height 15
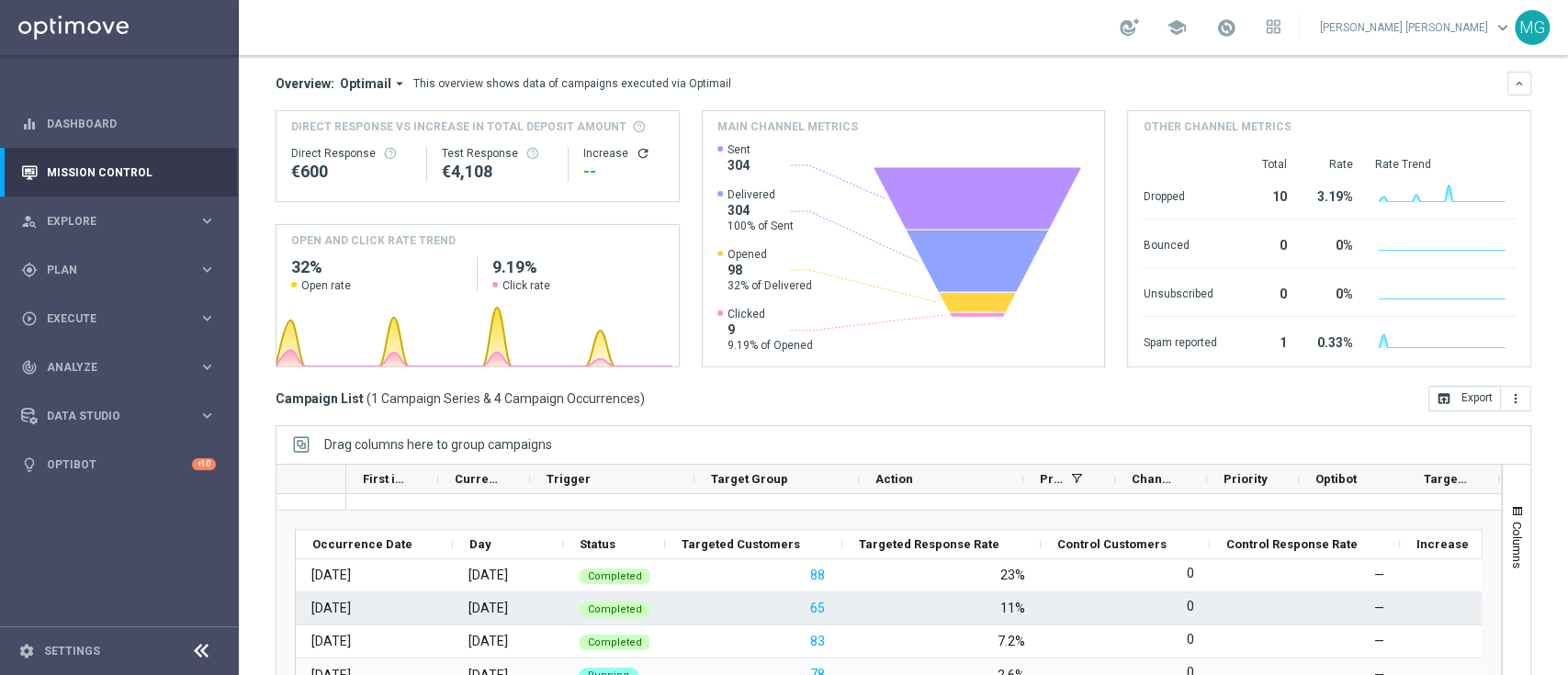
scroll to position [0, 0]
